Goal: Navigation & Orientation: Find specific page/section

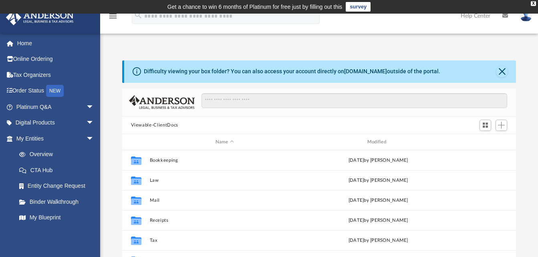
scroll to position [176, 388]
click at [86, 126] on span "arrow_drop_down" at bounding box center [94, 123] width 16 height 16
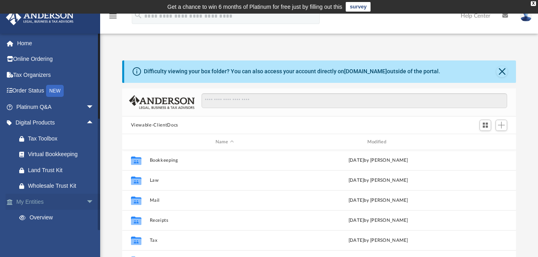
click at [77, 204] on link "My Entities arrow_drop_down" at bounding box center [56, 202] width 101 height 16
click at [77, 201] on link "My Entities arrow_drop_down" at bounding box center [56, 202] width 101 height 16
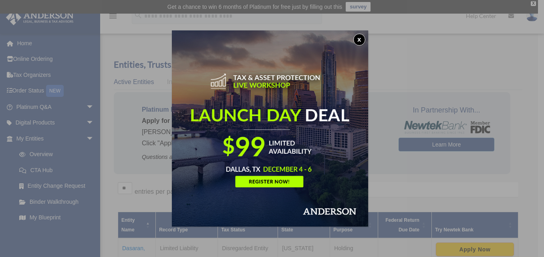
click at [360, 38] on button "x" at bounding box center [360, 40] width 12 height 12
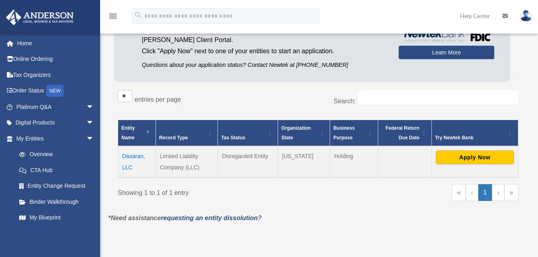
scroll to position [95, 0]
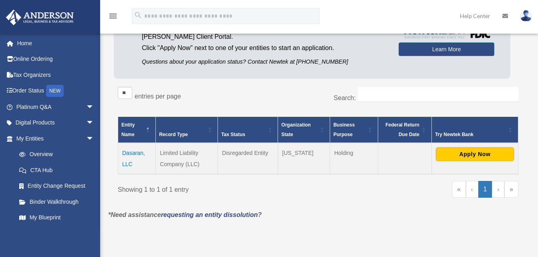
click at [123, 154] on td "Dasaran, LLC" at bounding box center [137, 158] width 38 height 31
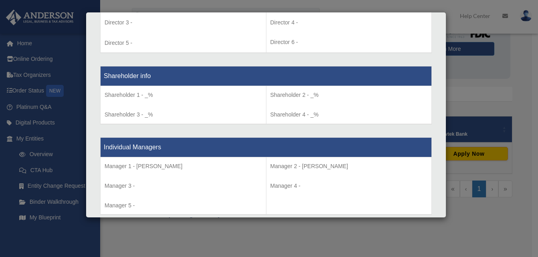
scroll to position [631, 0]
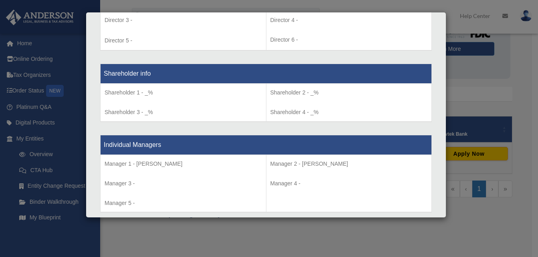
click at [339, 234] on div "Details × Articles Sent Organizational Date" at bounding box center [269, 128] width 538 height 257
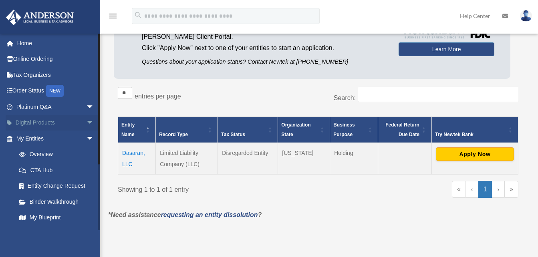
click at [86, 128] on span "arrow_drop_down" at bounding box center [94, 123] width 16 height 16
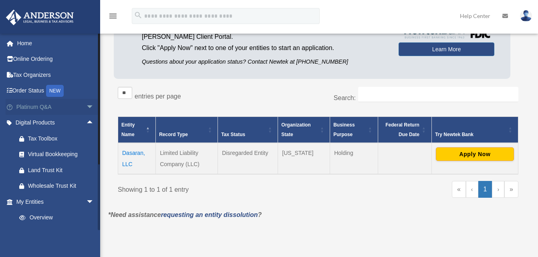
click at [73, 106] on link "Platinum Q&A arrow_drop_down" at bounding box center [56, 107] width 101 height 16
click at [71, 197] on link "My Entities arrow_drop_down" at bounding box center [56, 202] width 101 height 16
click at [40, 135] on div "Tax Toolbox" at bounding box center [62, 139] width 68 height 10
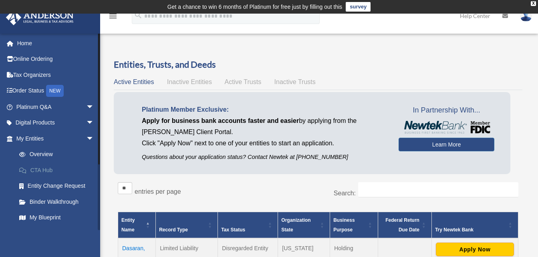
click at [57, 165] on link "CTA Hub" at bounding box center [58, 170] width 95 height 16
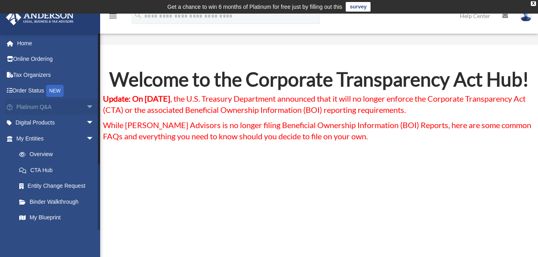
click at [53, 114] on link "Platinum Q&A arrow_drop_down" at bounding box center [56, 107] width 101 height 16
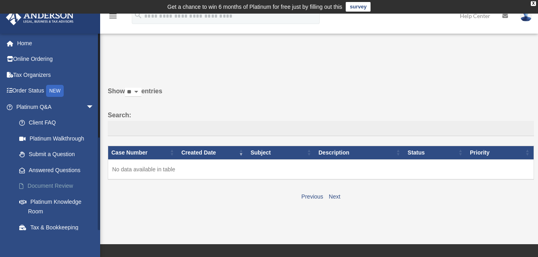
click at [71, 184] on link "Document Review" at bounding box center [58, 186] width 95 height 16
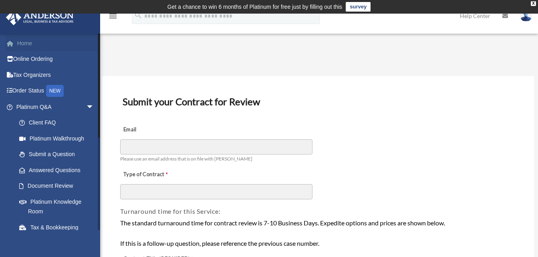
click at [33, 49] on link "Home" at bounding box center [56, 43] width 101 height 16
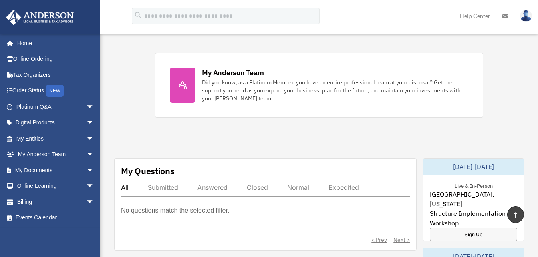
scroll to position [262, 0]
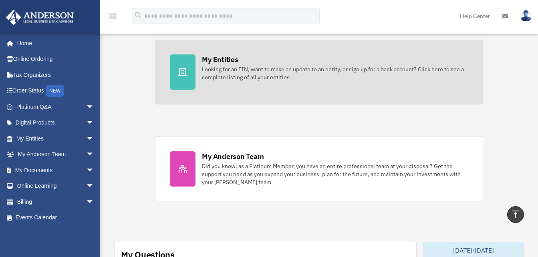
click at [226, 79] on div "Looking for an EIN, want to make an update to an entity, or sign up for a bank …" at bounding box center [335, 73] width 266 height 16
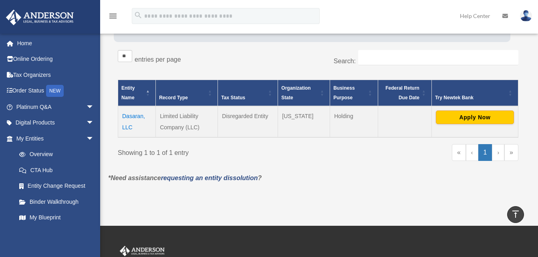
scroll to position [102, 0]
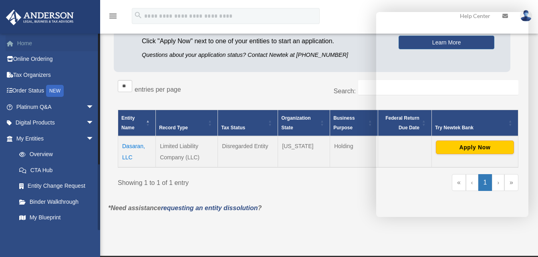
click at [44, 43] on link "Home" at bounding box center [56, 43] width 101 height 16
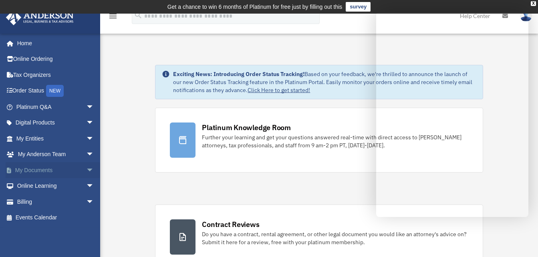
click at [86, 166] on span "arrow_drop_down" at bounding box center [94, 170] width 16 height 16
click at [42, 189] on link "Box" at bounding box center [58, 186] width 95 height 16
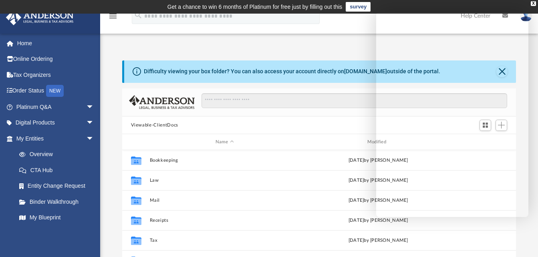
click at [128, 128] on div "Viewable-ClientDocs" at bounding box center [319, 126] width 394 height 18
click at [533, 7] on td "Get a chance to win 6 months of Platinum for free just by filling out this surv…" at bounding box center [269, 7] width 538 height 14
click at [532, 2] on div "X" at bounding box center [533, 3] width 5 height 5
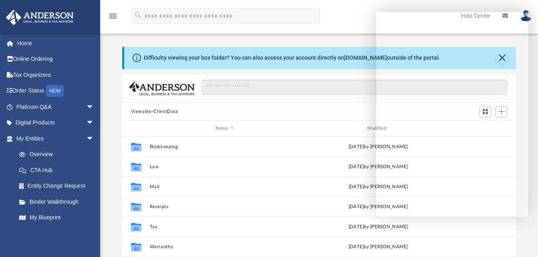
scroll to position [210, 0]
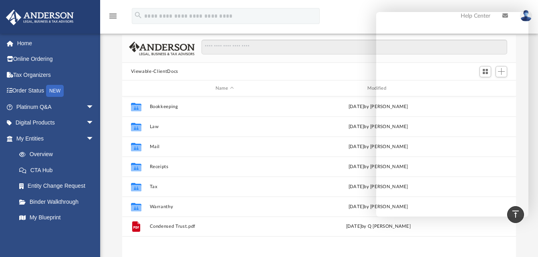
scroll to position [34, 0]
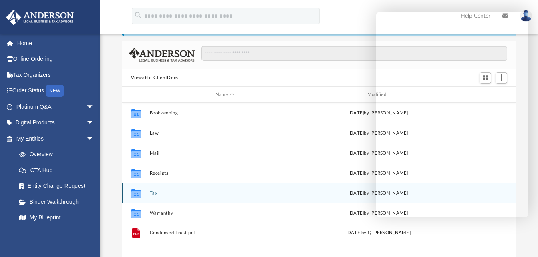
click at [151, 198] on div "Collaborated Folder Tax Mon Feb 17 2025 by Charles Rogler" at bounding box center [319, 193] width 394 height 20
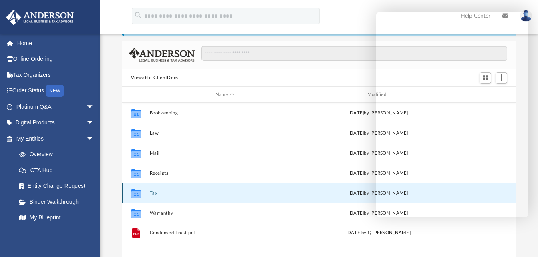
click at [133, 196] on icon "grid" at bounding box center [136, 195] width 10 height 6
